Goal: Information Seeking & Learning: Learn about a topic

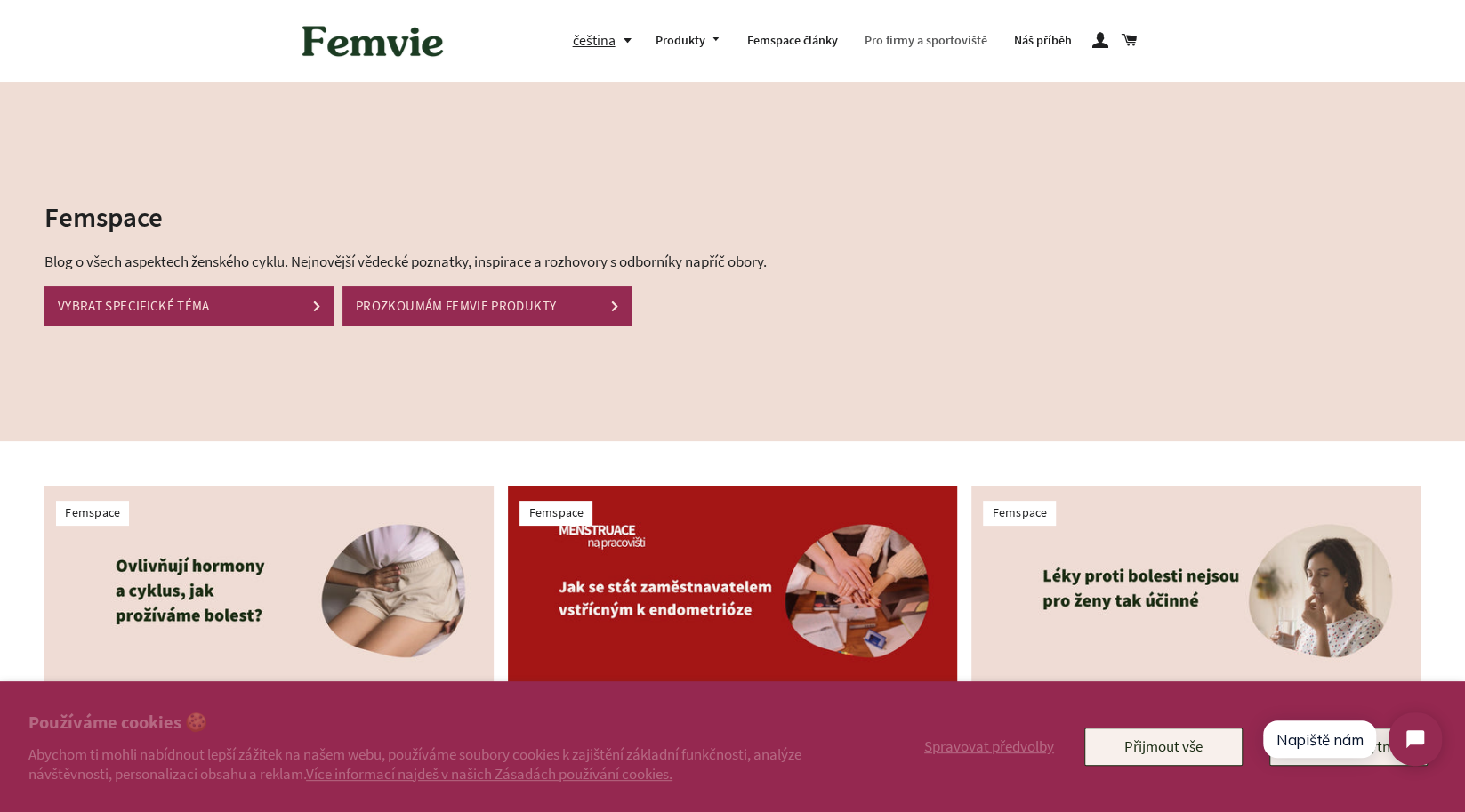
click at [890, 42] on link "Pro firmy a sportoviště" at bounding box center [926, 41] width 150 height 46
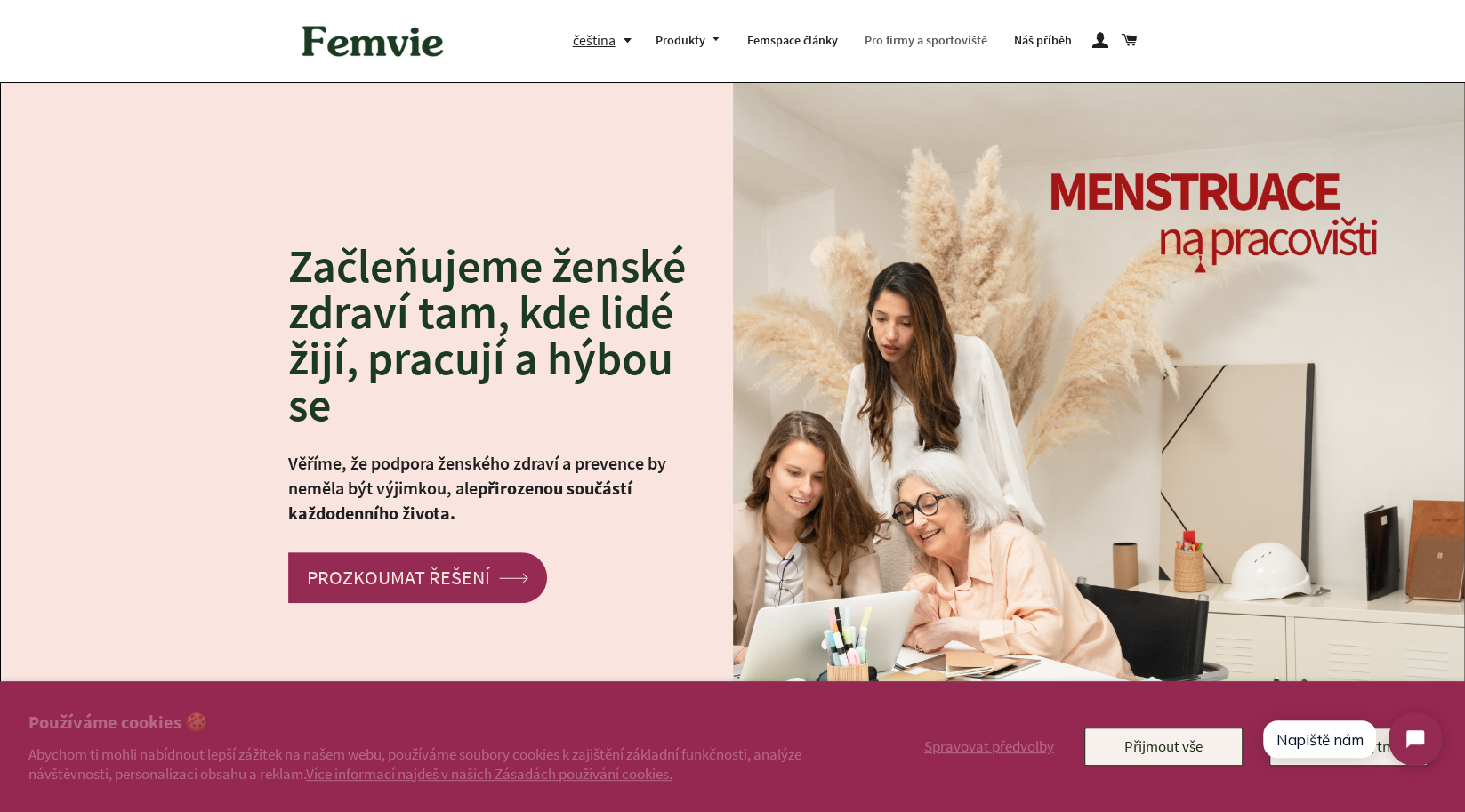
click at [954, 42] on link "Pro firmy a sportoviště" at bounding box center [926, 41] width 150 height 46
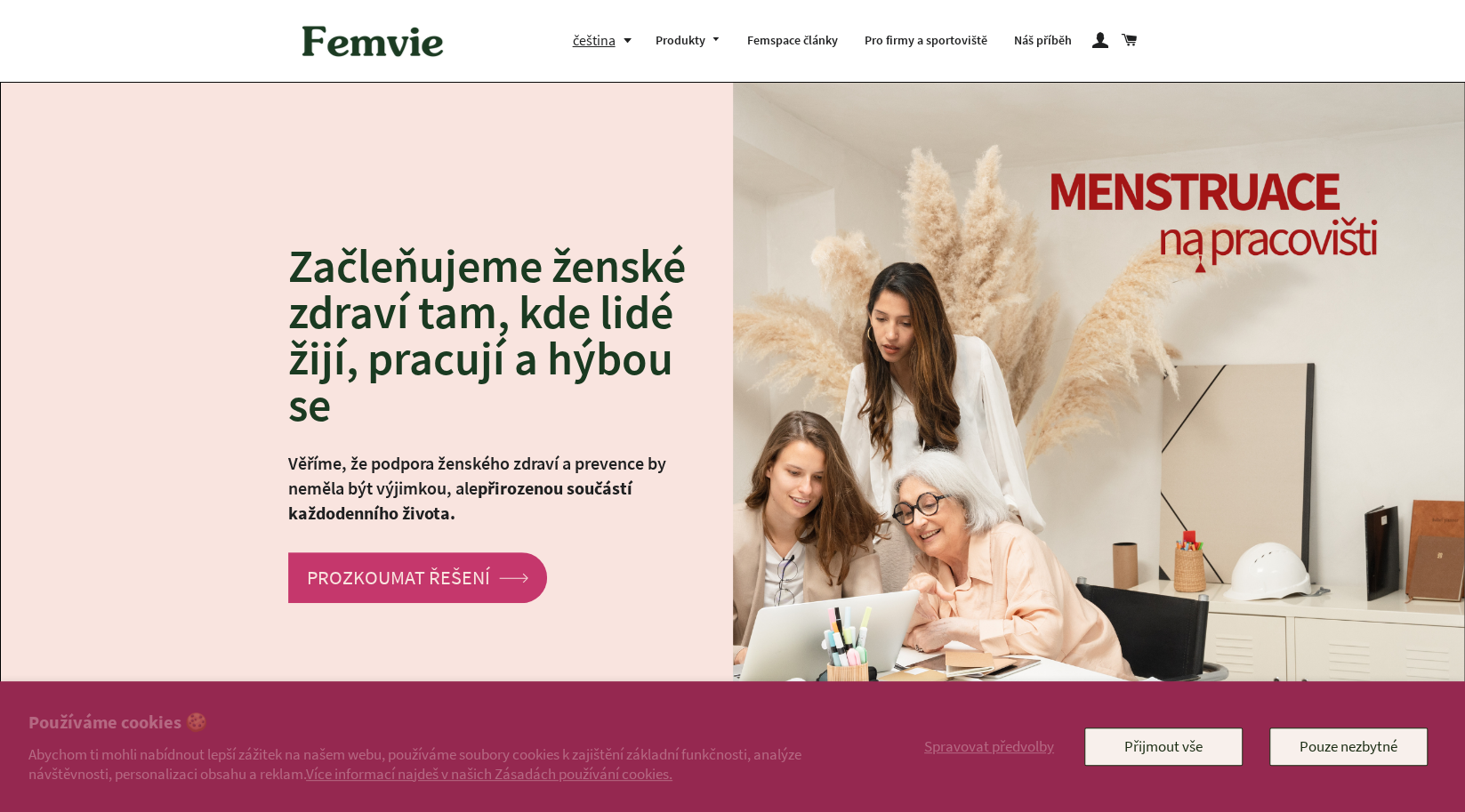
click at [495, 567] on link "PROZKOUMAT ŘEŠENÍ arrow Created with Sketch." at bounding box center [418, 577] width 259 height 51
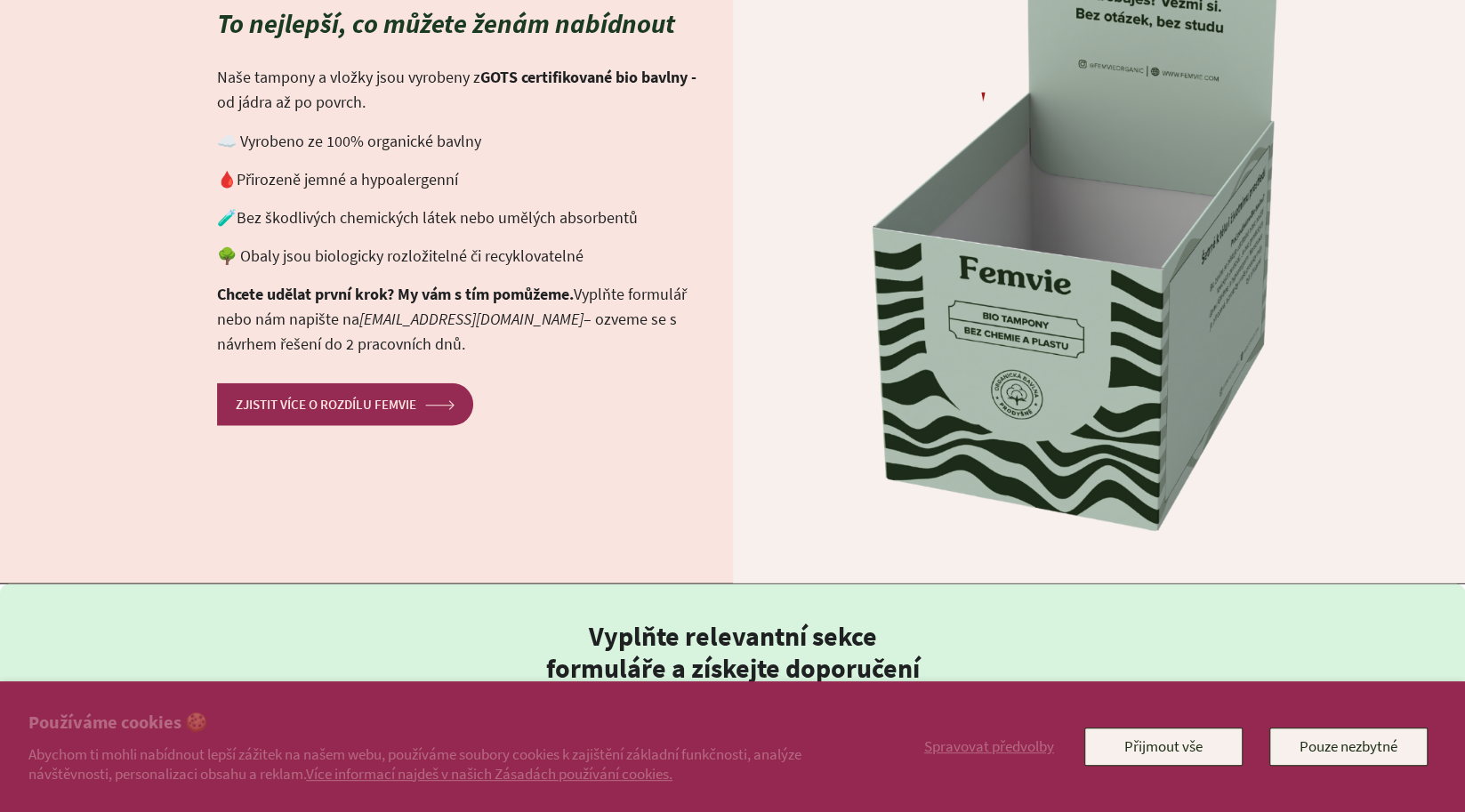
scroll to position [2494, 0]
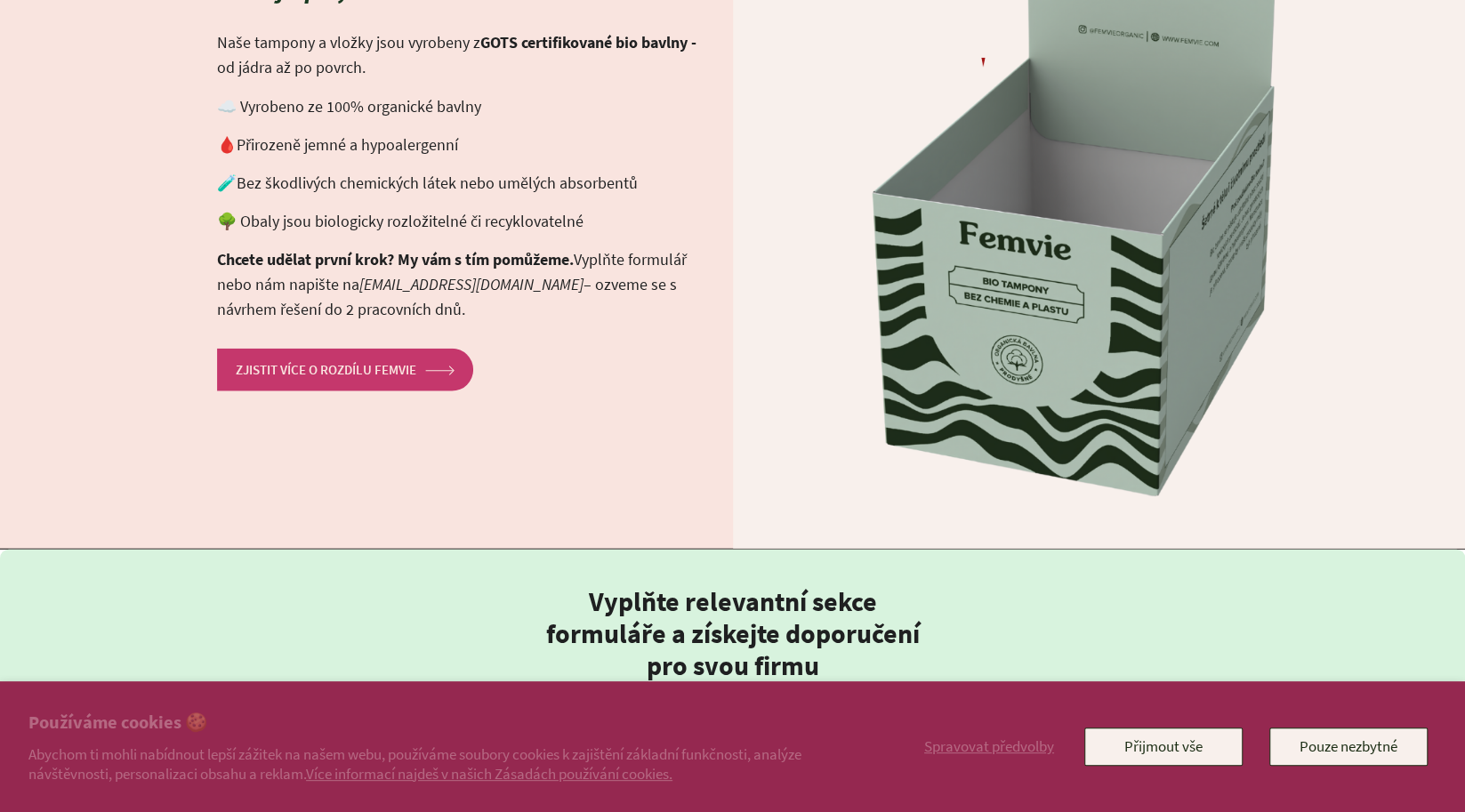
click at [398, 363] on link "ZJISTIT VÍCE O ROZDÍLU FEMVIE arrow Created with Sketch." at bounding box center [345, 370] width 256 height 42
